Goal: Information Seeking & Learning: Learn about a topic

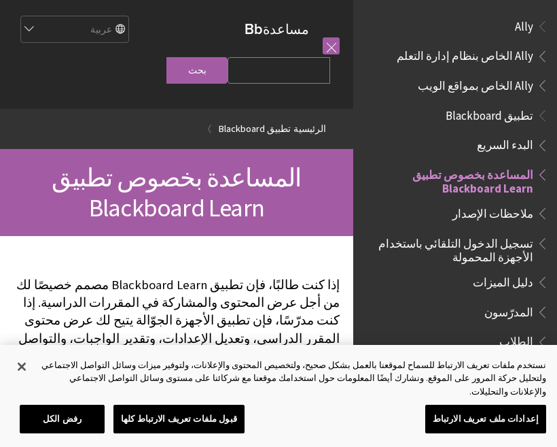
scroll to position [141, 0]
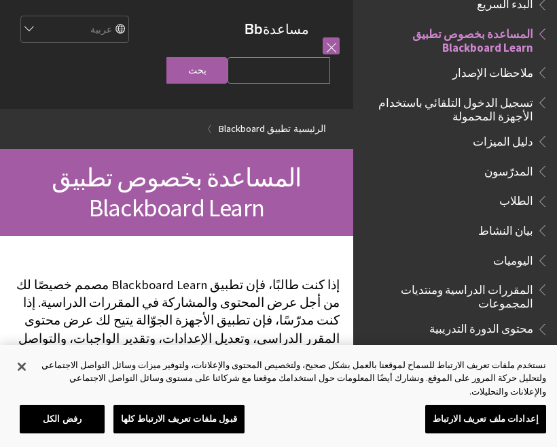
click at [514, 198] on span "الطلاب" at bounding box center [517, 199] width 34 height 18
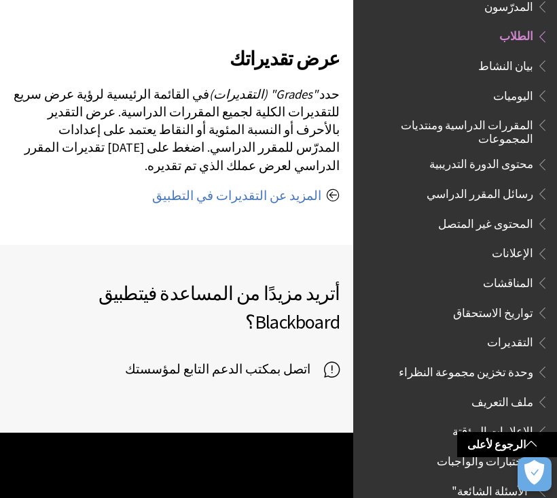
scroll to position [1694, 0]
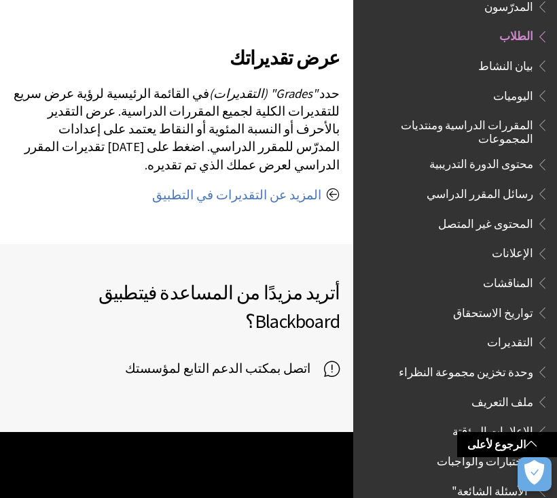
select select "/ar-sa/Blackboard_App"
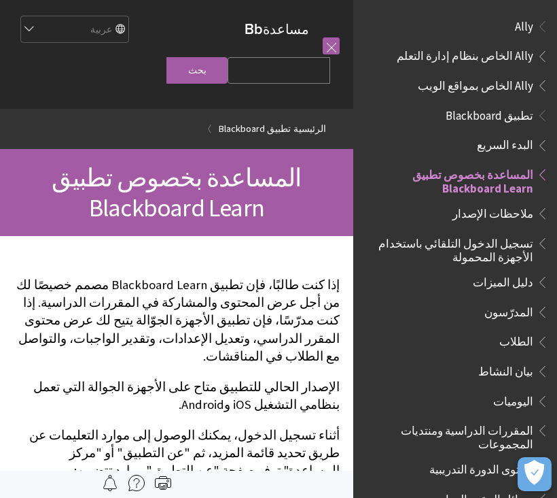
scroll to position [141, 0]
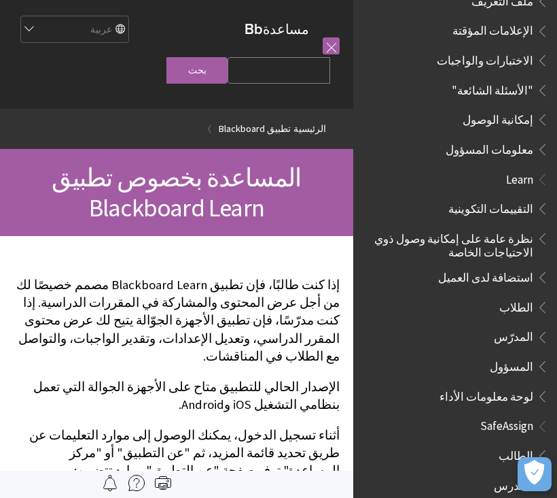
click at [538, 479] on icon "فتح التفضيلات" at bounding box center [535, 472] width 20 height 25
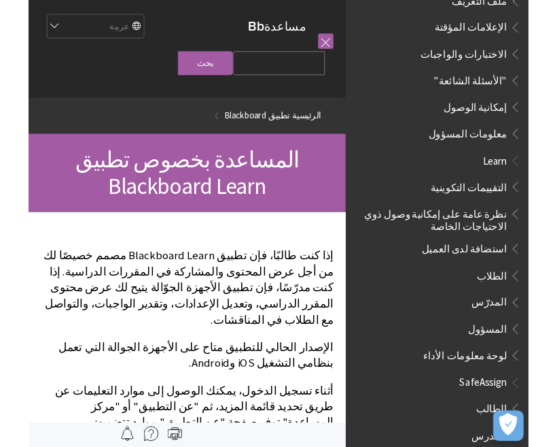
scroll to position [706, 0]
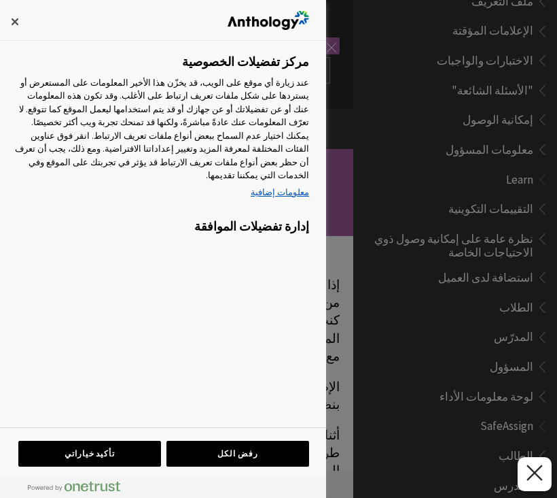
click at [341, 273] on div at bounding box center [278, 249] width 557 height 498
click at [9, 26] on button "إغلاق" at bounding box center [15, 22] width 30 height 30
